Goal: Find specific page/section: Find specific page/section

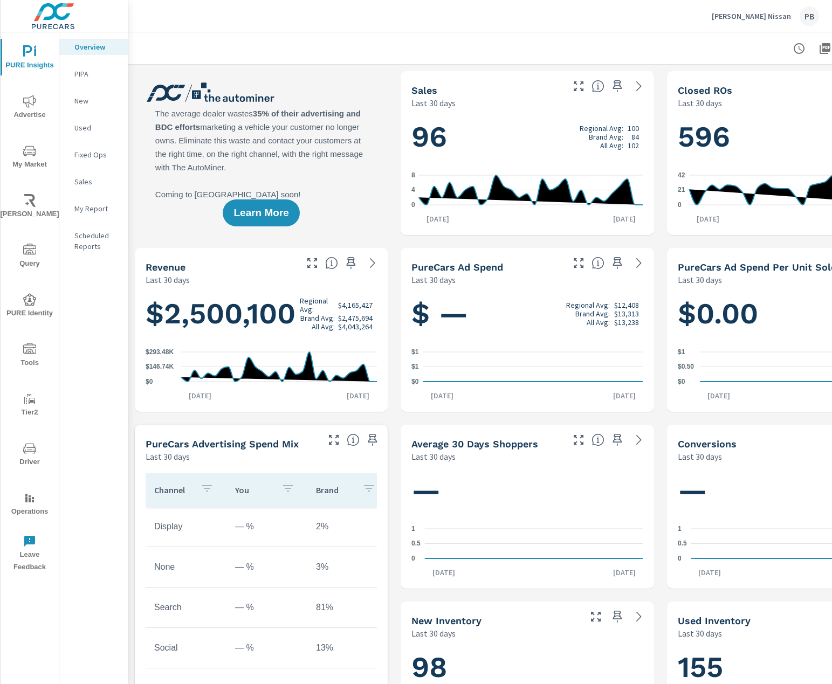
click at [63, 2] on img at bounding box center [53, 16] width 105 height 43
click at [63, 17] on img at bounding box center [53, 16] width 105 height 43
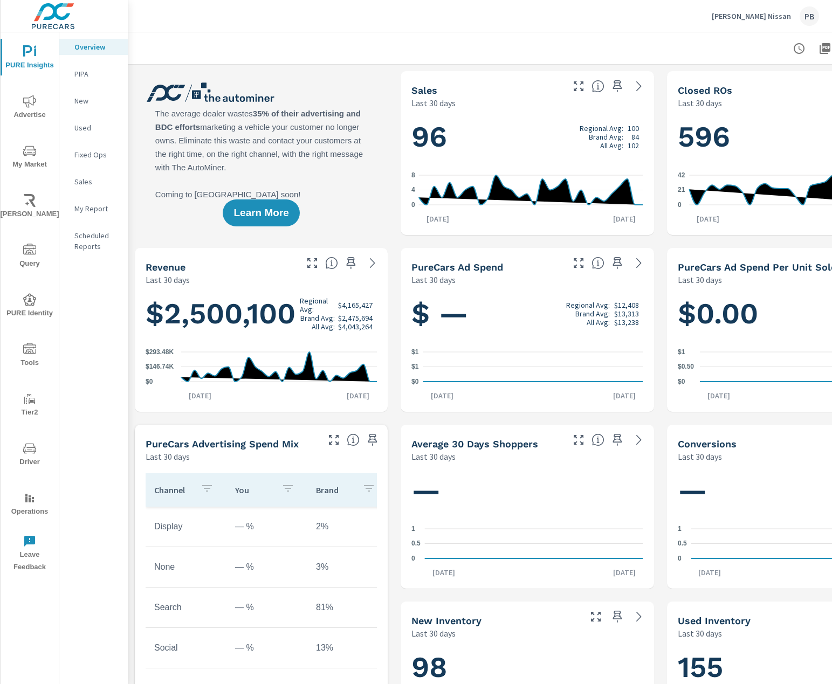
click at [63, 17] on img at bounding box center [53, 16] width 105 height 43
click at [64, 10] on img at bounding box center [53, 16] width 105 height 43
click at [39, 17] on img at bounding box center [53, 16] width 105 height 43
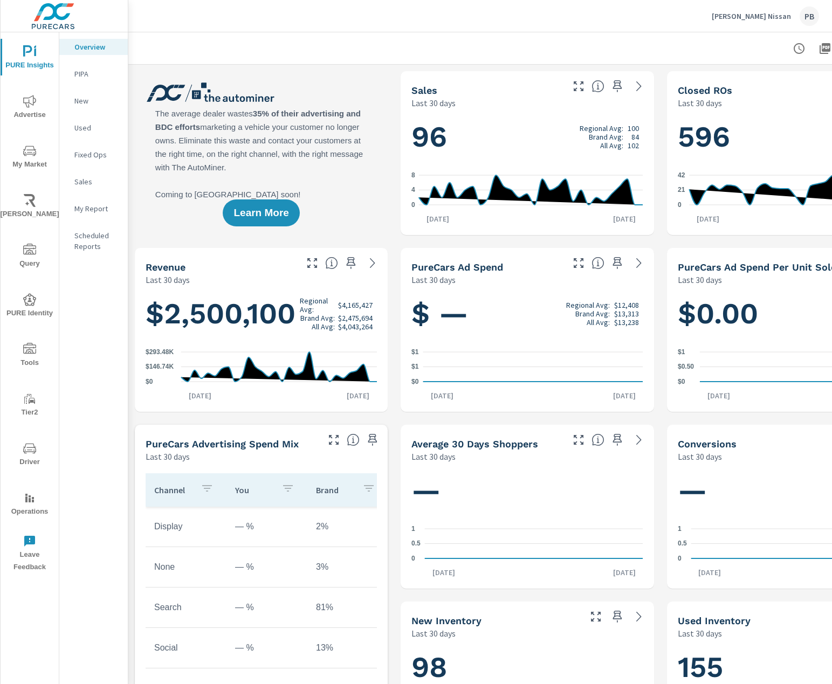
click at [67, 24] on img at bounding box center [53, 16] width 105 height 43
click at [59, 17] on img at bounding box center [53, 16] width 105 height 43
click at [57, 17] on img at bounding box center [53, 16] width 105 height 43
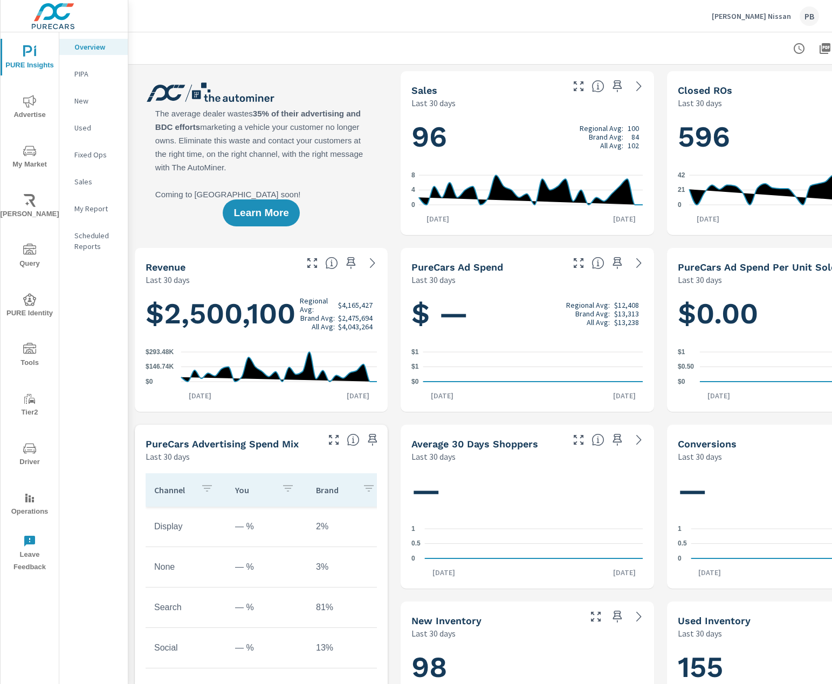
click at [57, 17] on img at bounding box center [53, 16] width 105 height 43
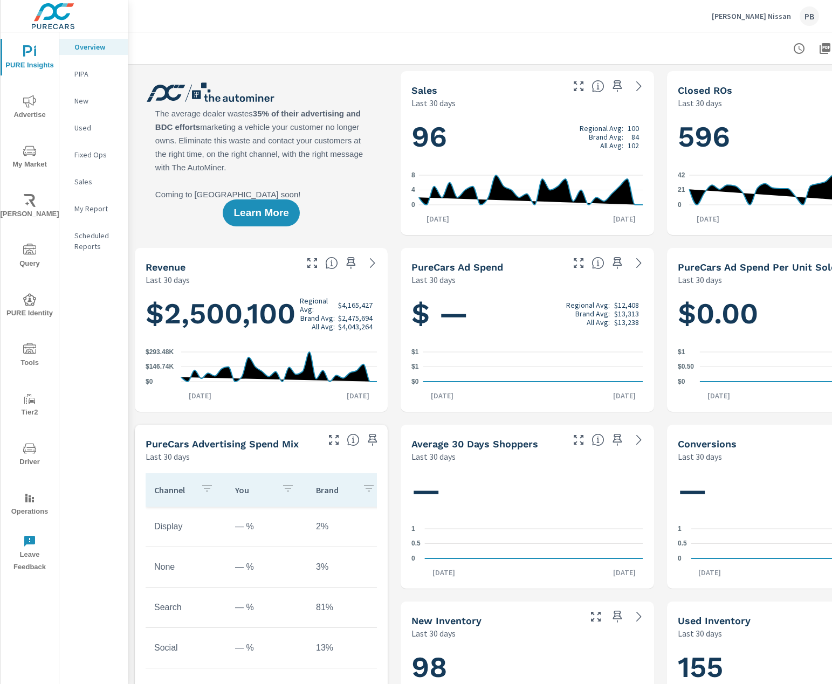
click at [722, 24] on div "Stephen Wade Nissan PB" at bounding box center [764, 15] width 107 height 19
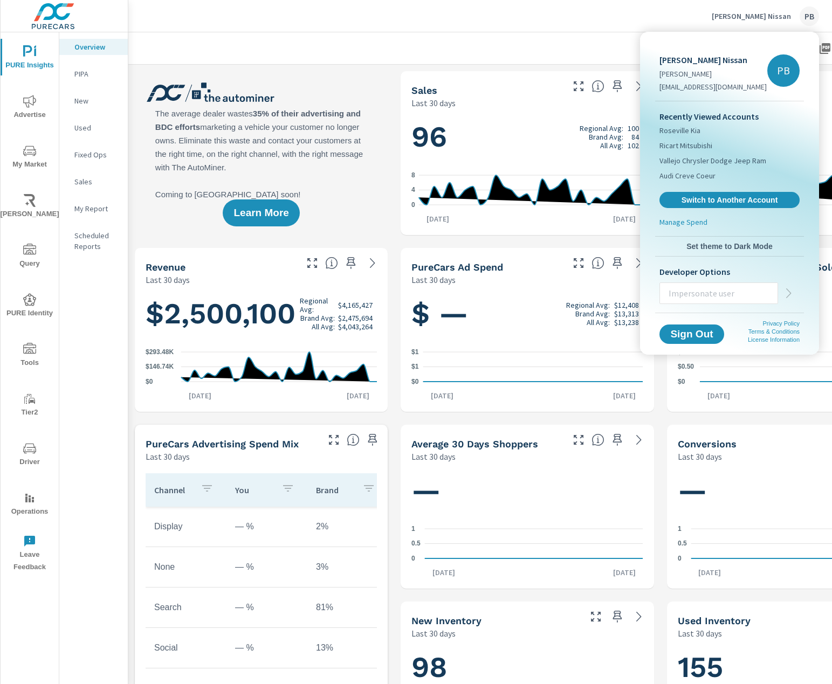
click at [495, 23] on div at bounding box center [416, 342] width 832 height 684
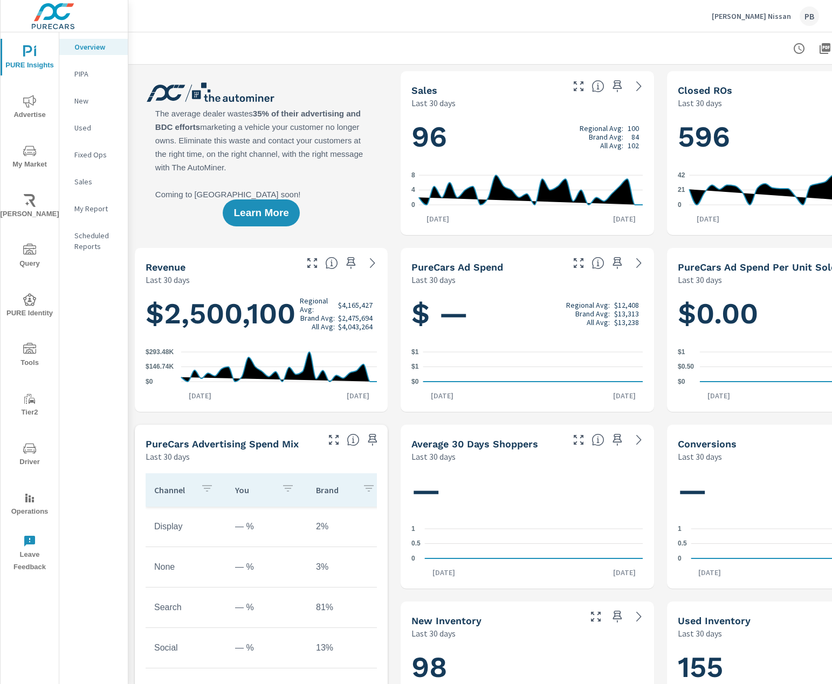
click at [797, 11] on div "Stephen Wade Nissan PB" at bounding box center [764, 15] width 107 height 19
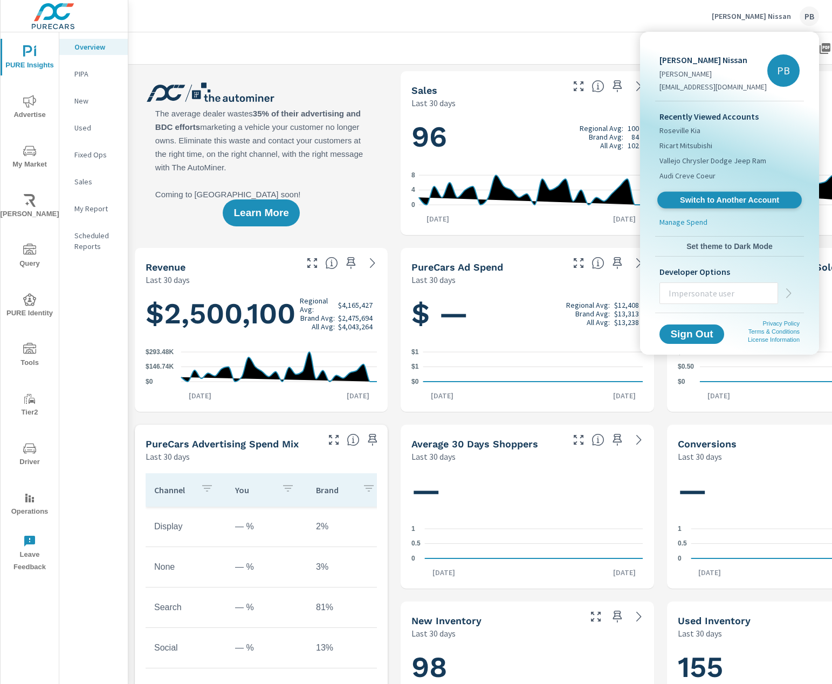
click at [701, 205] on link "Switch to Another Account" at bounding box center [729, 200] width 144 height 17
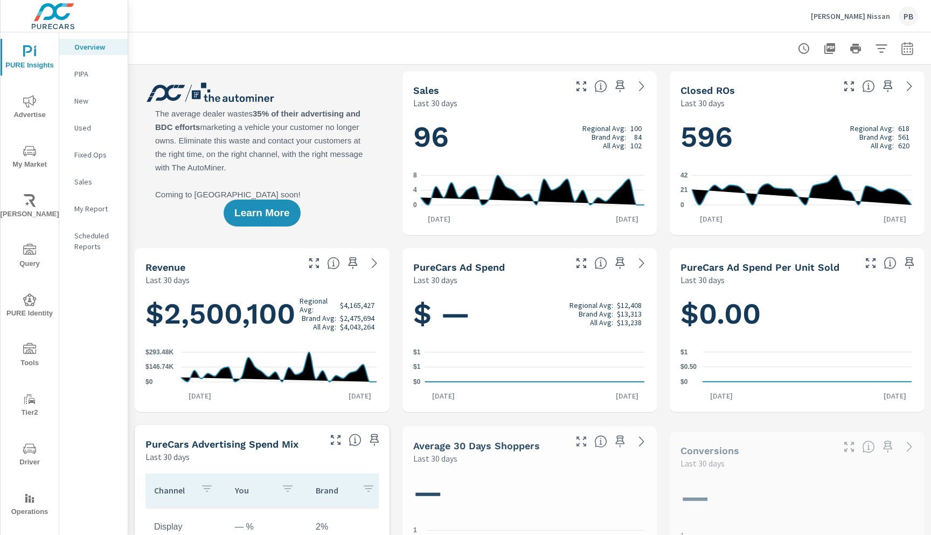
scroll to position [1, 0]
